Goal: Obtain resource: Obtain resource

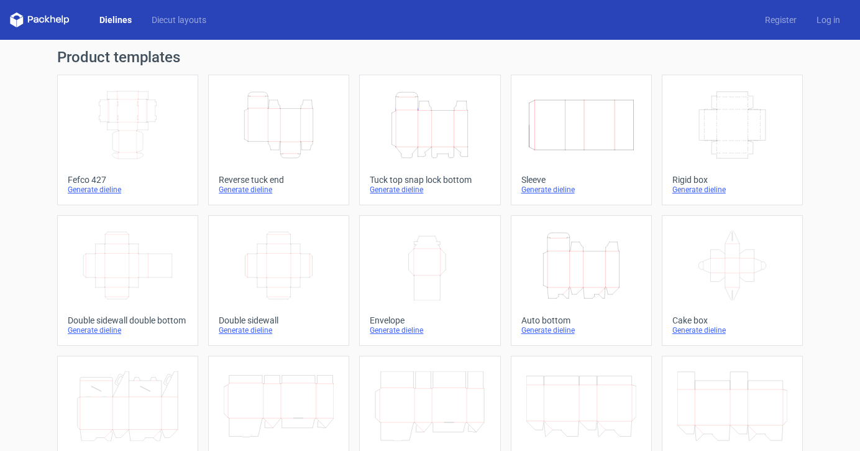
click at [408, 142] on icon "Height Depth Width" at bounding box center [430, 125] width 110 height 70
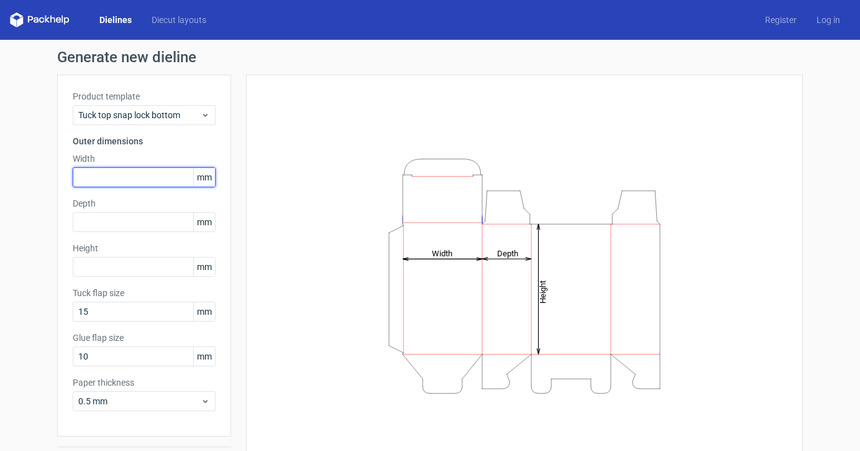
click at [166, 175] on input "text" at bounding box center [144, 177] width 143 height 20
type input "95"
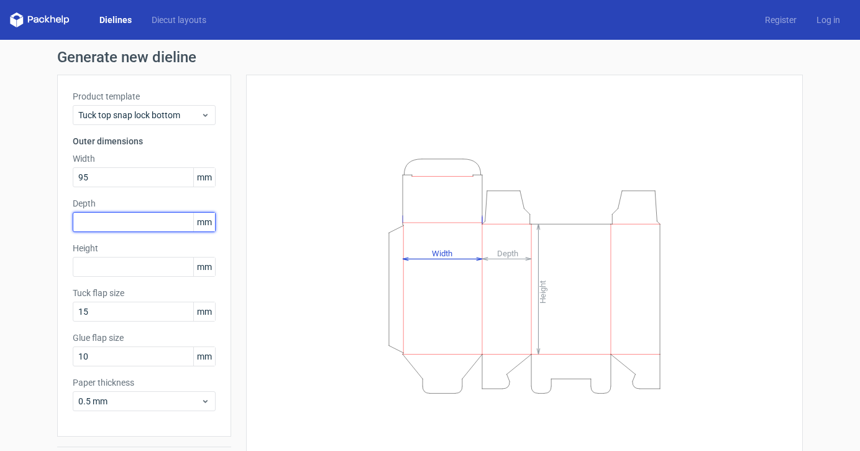
click at [148, 223] on input "text" at bounding box center [144, 222] width 143 height 20
type input "5"
type input "95"
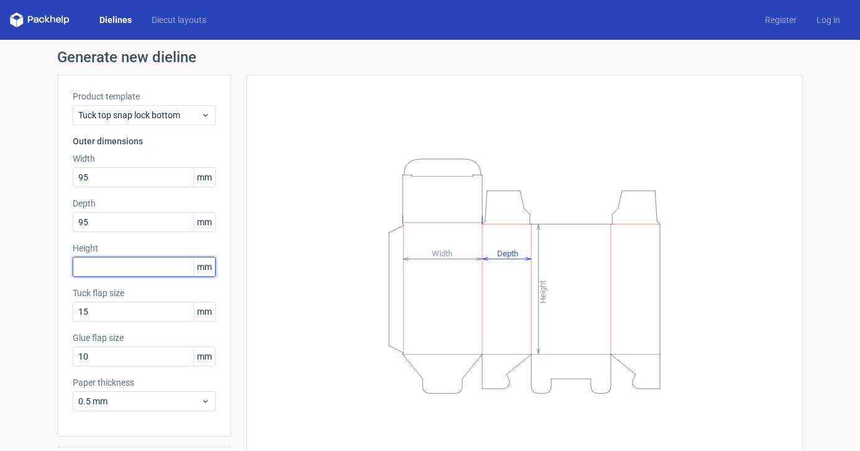
click at [130, 265] on input "text" at bounding box center [144, 267] width 143 height 20
type input "45"
click at [37, 319] on div "Generate new dieline Product template Tuck top snap lock bottom Outer dimension…" at bounding box center [430, 263] width 860 height 447
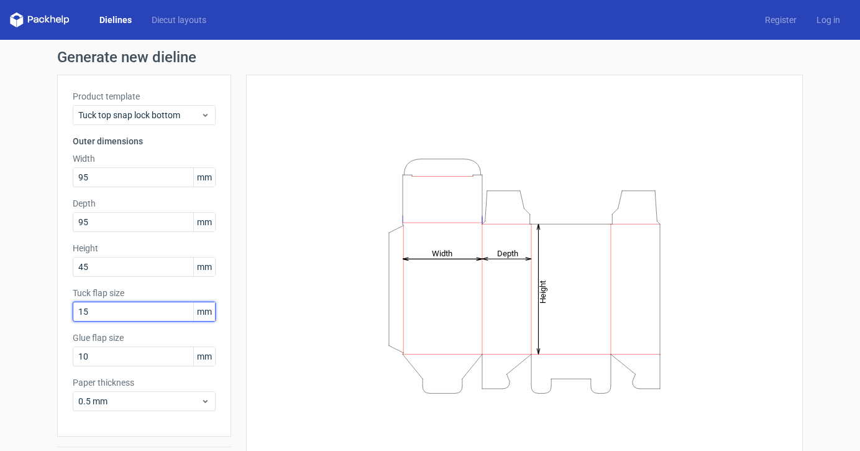
click at [94, 319] on input "15" at bounding box center [144, 311] width 143 height 20
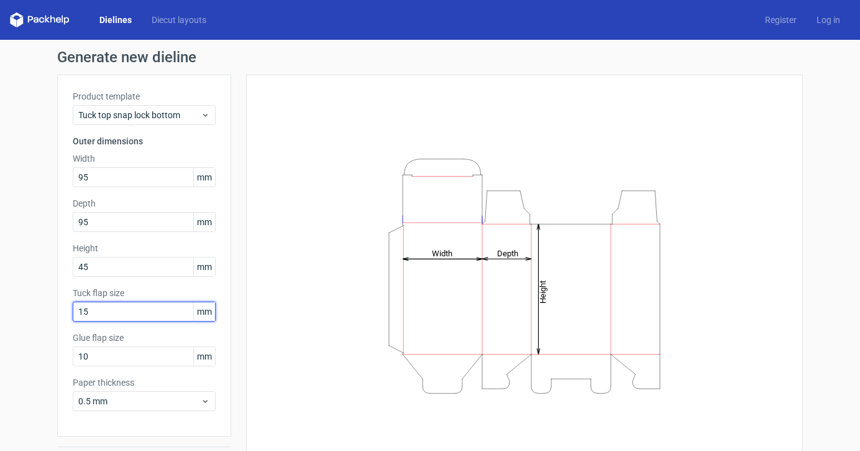
click at [88, 317] on input "15" at bounding box center [144, 311] width 143 height 20
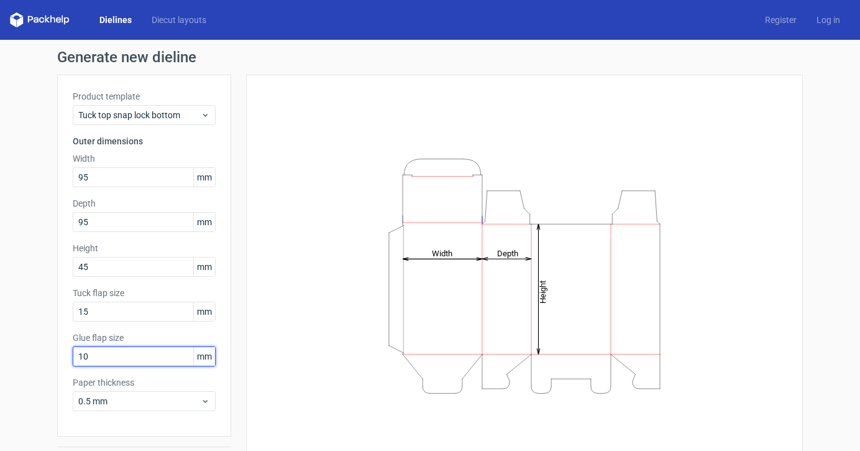
click at [86, 352] on input "10" at bounding box center [144, 356] width 143 height 20
type input "15"
click at [24, 356] on div "Generate new dieline Product template Tuck top snap lock bottom Outer dimension…" at bounding box center [430, 263] width 860 height 447
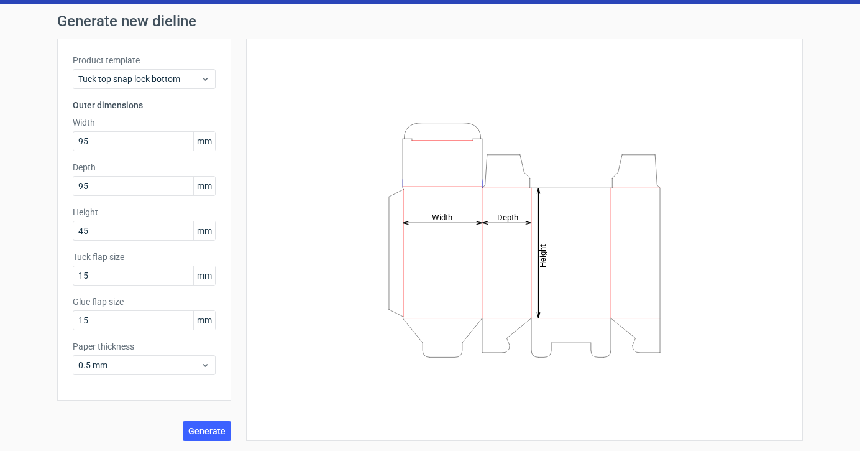
scroll to position [36, 0]
click at [201, 430] on span "Generate" at bounding box center [206, 430] width 37 height 9
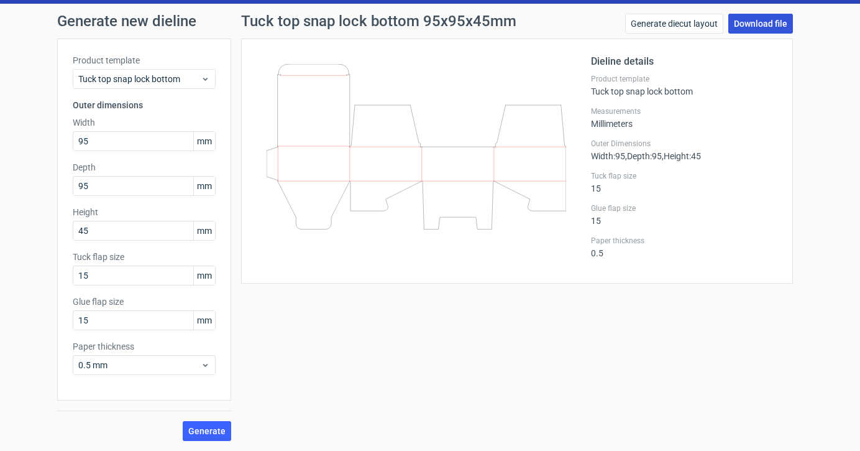
click at [759, 26] on link "Download file" at bounding box center [761, 24] width 65 height 20
